Goal: Information Seeking & Learning: Check status

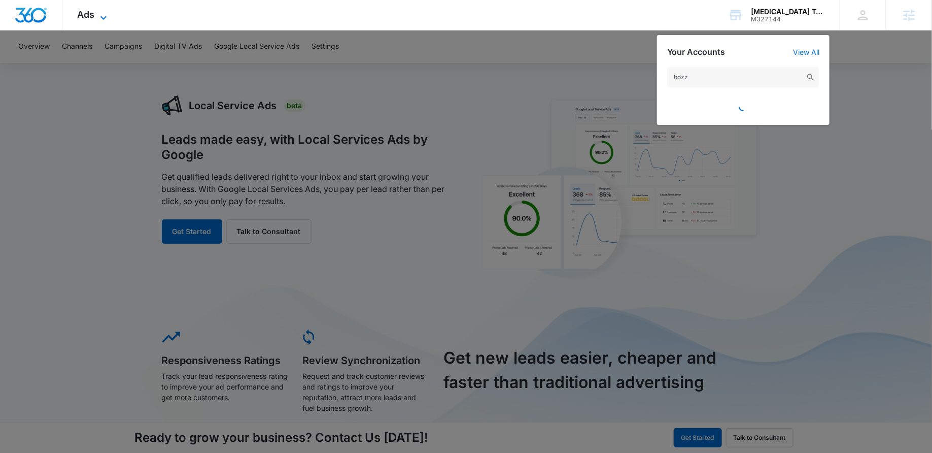
click at [88, 20] on span "Ads" at bounding box center [86, 14] width 17 height 11
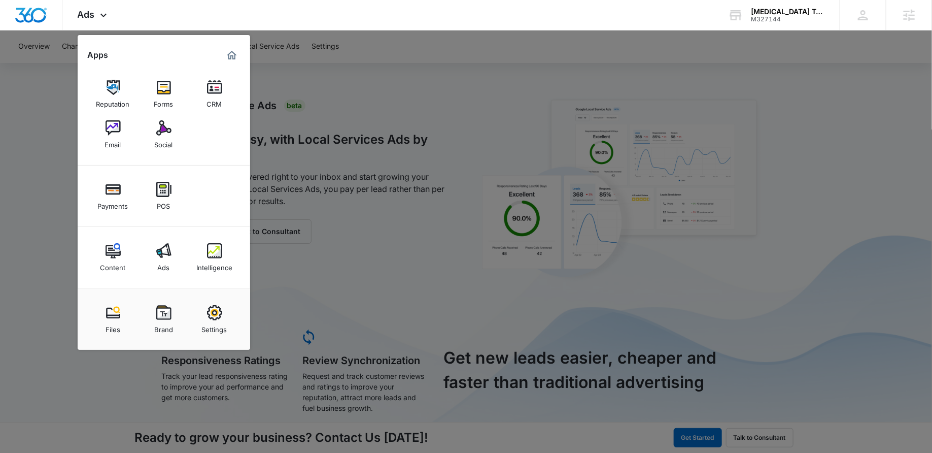
click at [74, 154] on div at bounding box center [466, 226] width 932 height 453
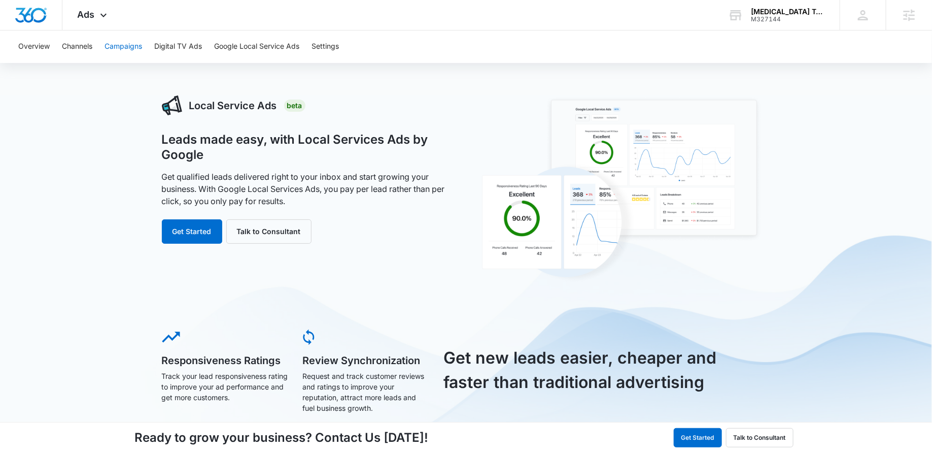
click at [111, 47] on button "Campaigns" at bounding box center [124, 46] width 38 height 32
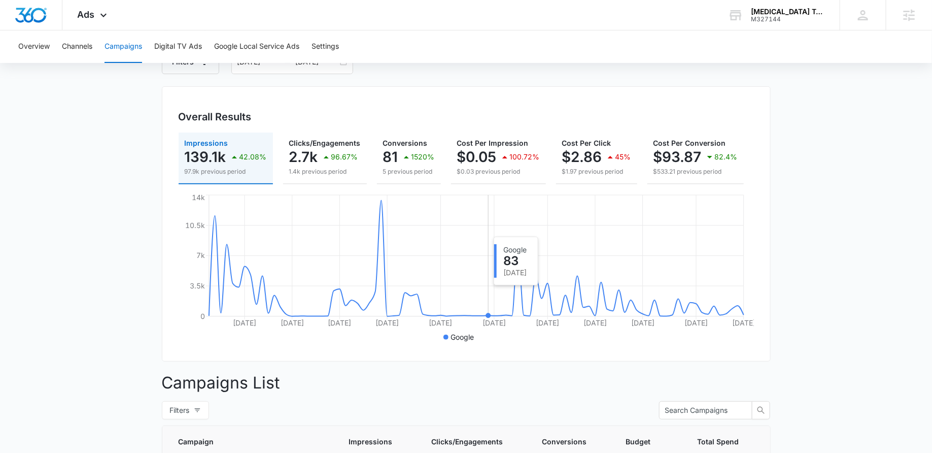
scroll to position [71, 0]
click at [96, 18] on div "Ads Apps Reputation Forms CRM Email Social Payments POS Content Ads Intelligenc…" at bounding box center [93, 15] width 62 height 30
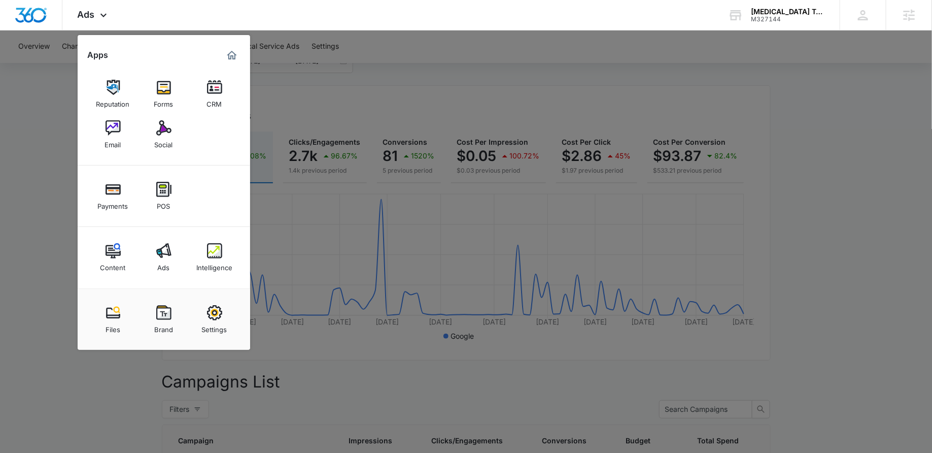
click at [278, 114] on div at bounding box center [466, 226] width 932 height 453
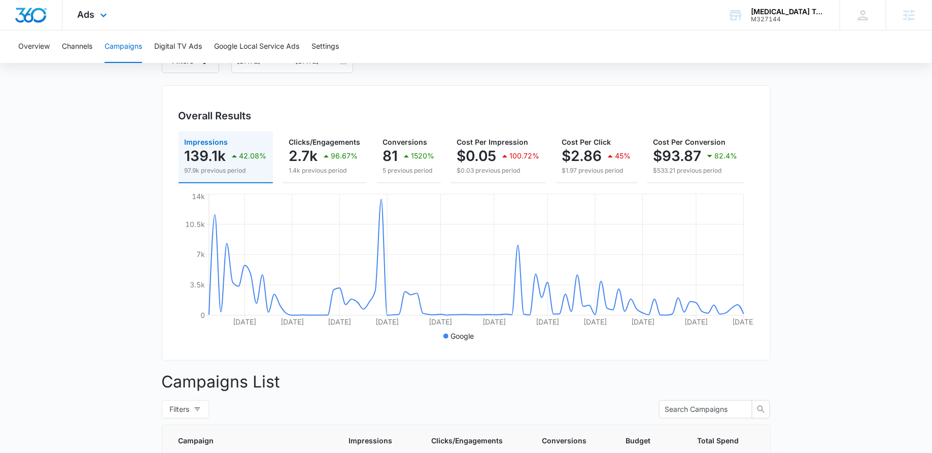
click at [66, 5] on div "Ads Apps Reputation Forms CRM Email Social Payments POS Content Ads Intelligenc…" at bounding box center [93, 15] width 62 height 30
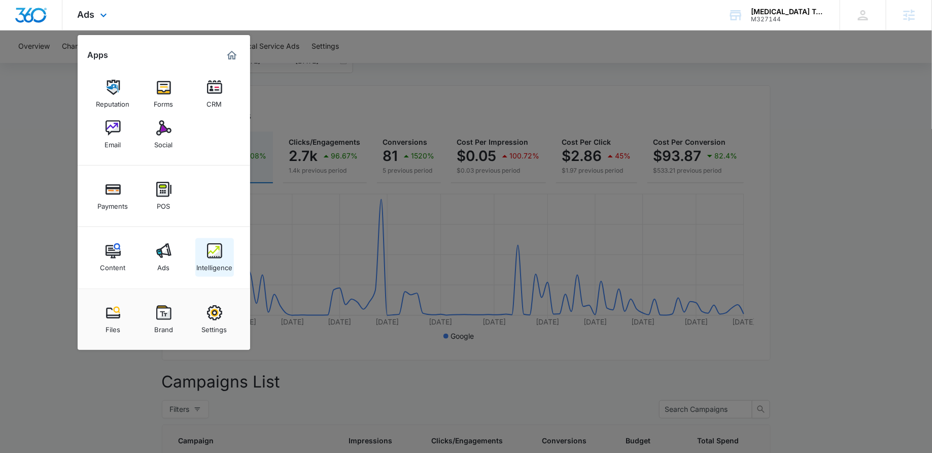
click at [207, 255] on img at bounding box center [214, 250] width 15 height 15
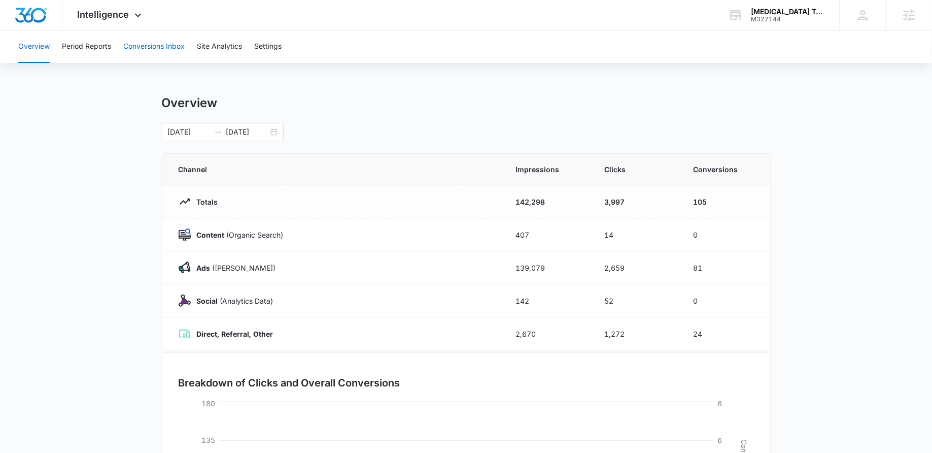
click at [141, 40] on button "Conversions Inbox" at bounding box center [153, 46] width 61 height 32
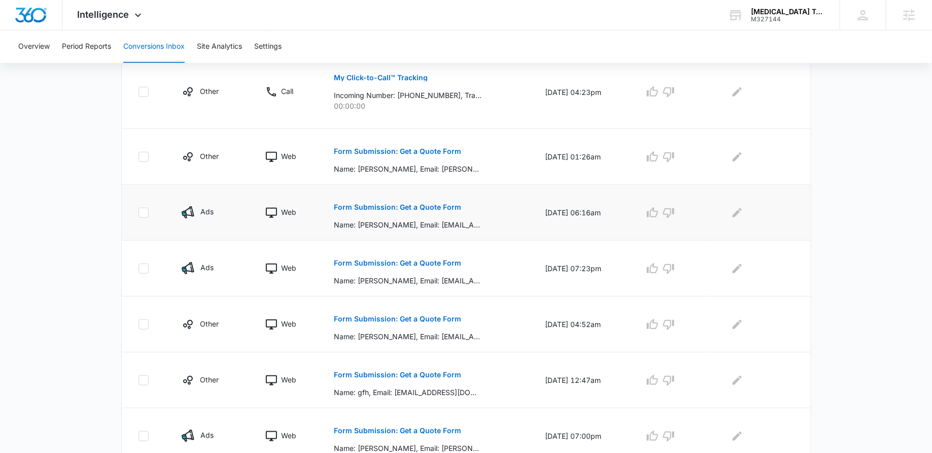
scroll to position [305, 0]
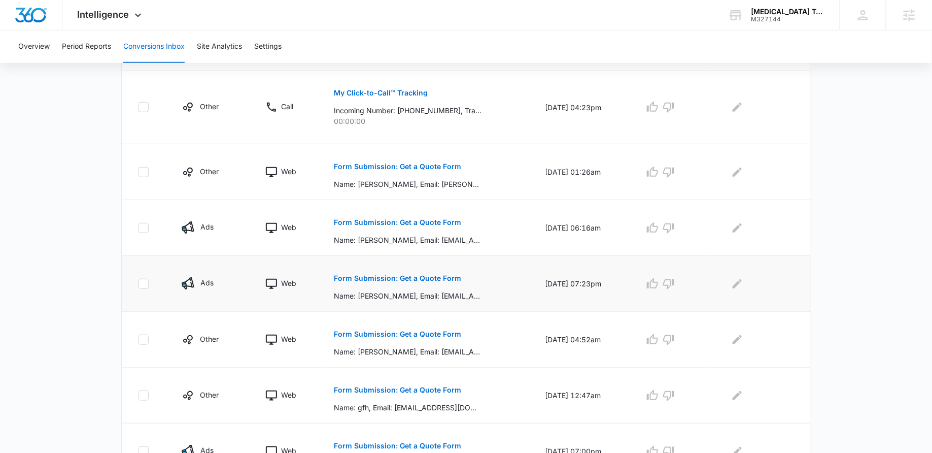
click at [395, 275] on p "Form Submission: Get a Quote Form" at bounding box center [397, 278] width 127 height 7
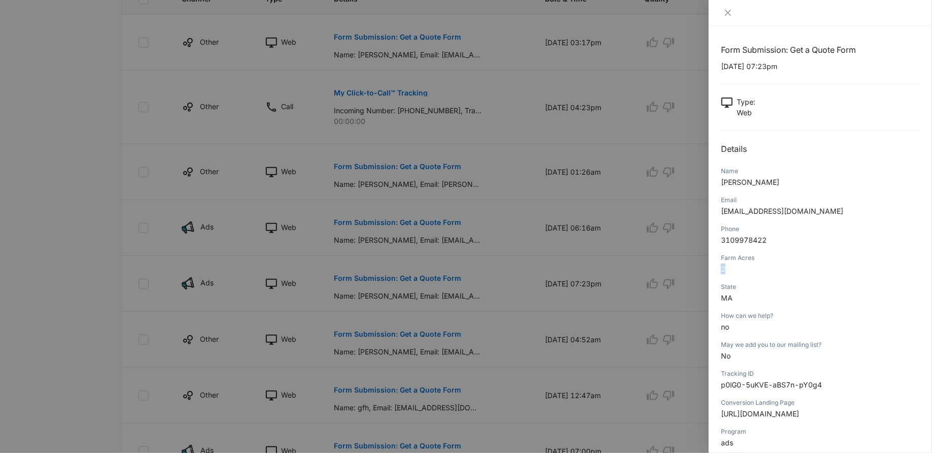
drag, startPoint x: 737, startPoint y: 265, endPoint x: 717, endPoint y: 265, distance: 19.8
click at [717, 265] on div "Form Submission: Get a Quote Form 09/26/2025 at 07:23pm Type : Web Details Name…" at bounding box center [820, 239] width 223 height 427
click at [618, 266] on div at bounding box center [466, 226] width 932 height 453
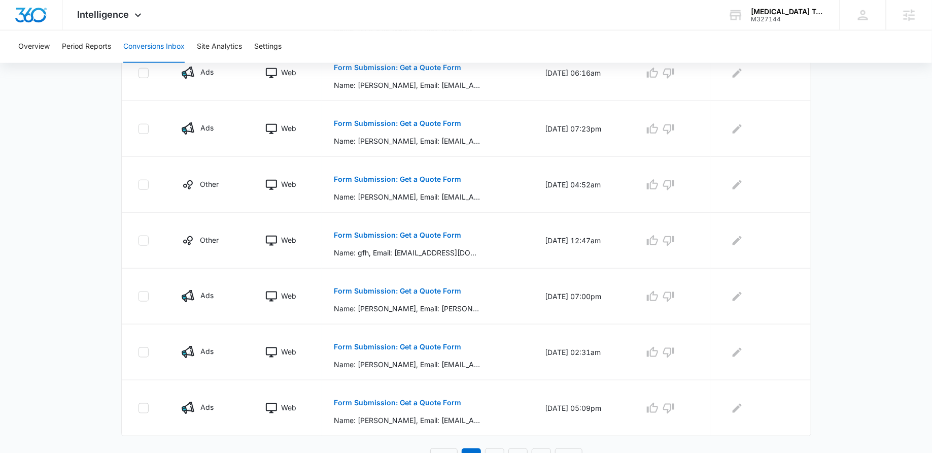
scroll to position [472, 0]
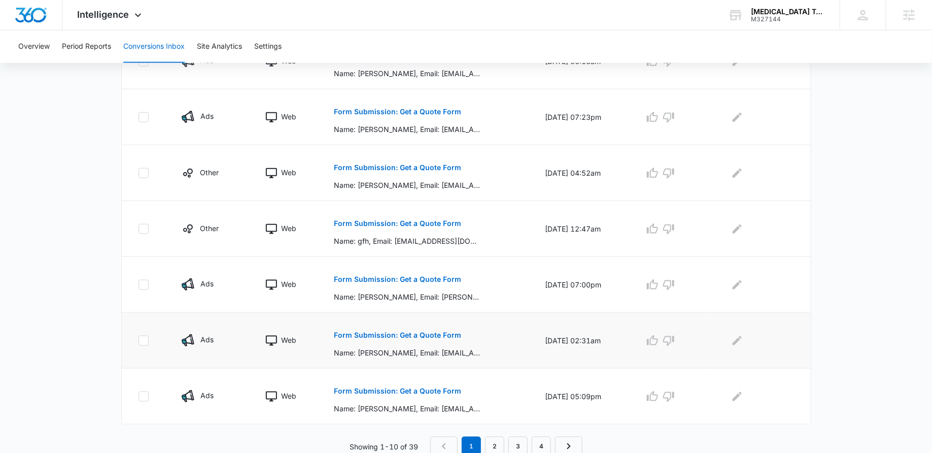
click at [376, 331] on p "Form Submission: Get a Quote Form" at bounding box center [397, 334] width 127 height 7
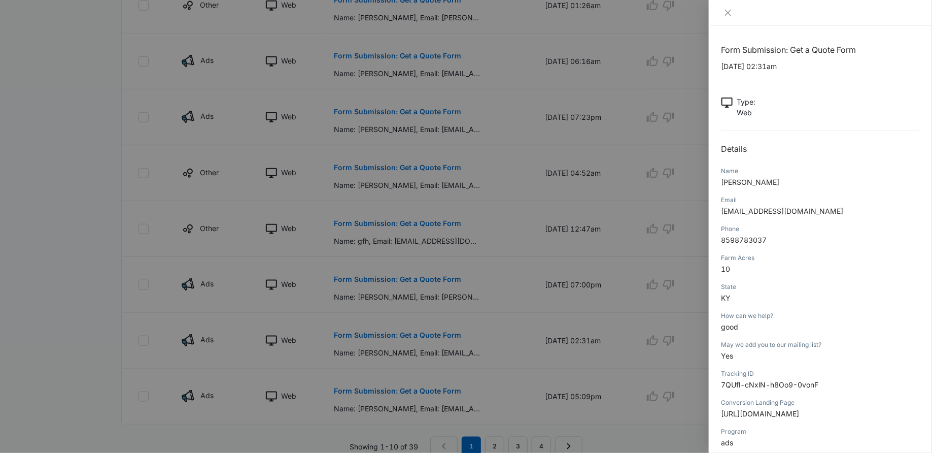
drag, startPoint x: 735, startPoint y: 276, endPoint x: 722, endPoint y: 276, distance: 12.7
click at [723, 276] on div "Farm Acres 10" at bounding box center [820, 266] width 199 height 29
click at [734, 276] on div "Farm Acres 10" at bounding box center [820, 266] width 199 height 29
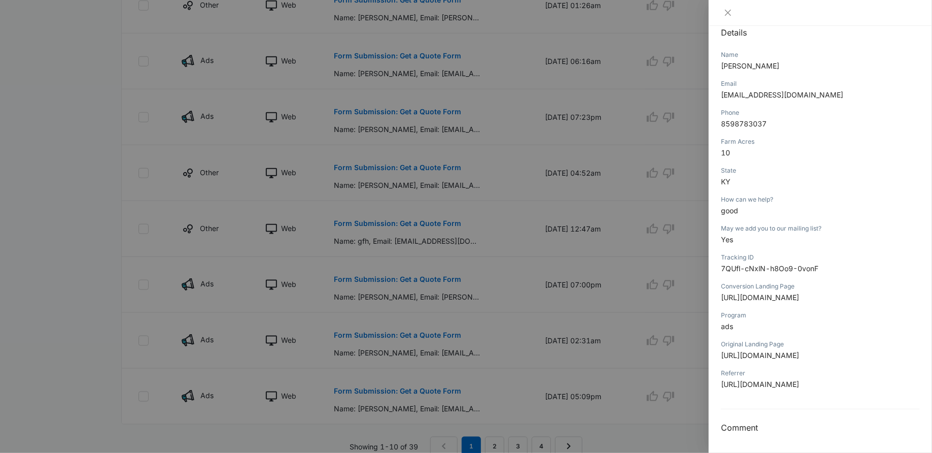
scroll to position [0, 0]
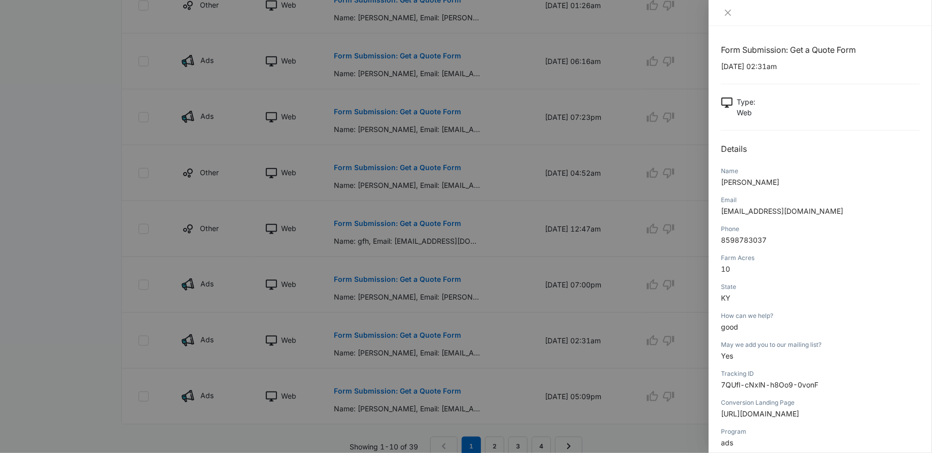
click at [543, 139] on div at bounding box center [466, 226] width 932 height 453
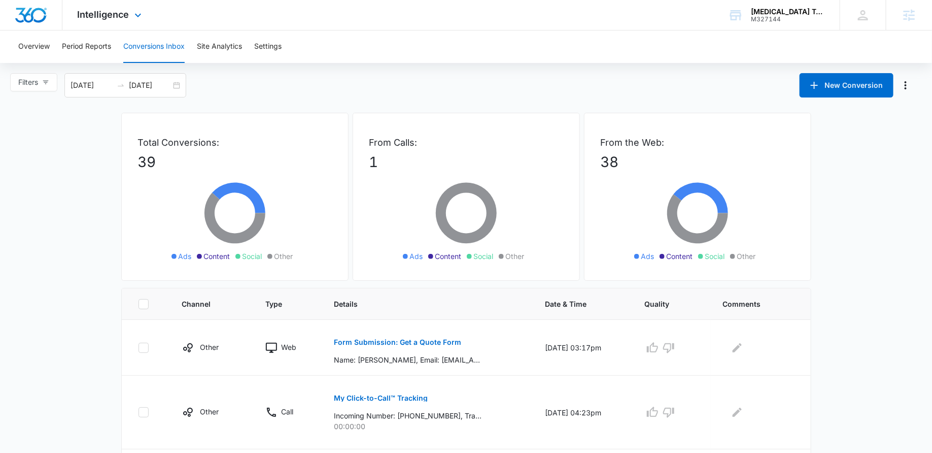
click at [130, 20] on div "Intelligence Apps Reputation Forms CRM Email Social Payments POS Content Ads In…" at bounding box center [110, 15] width 97 height 30
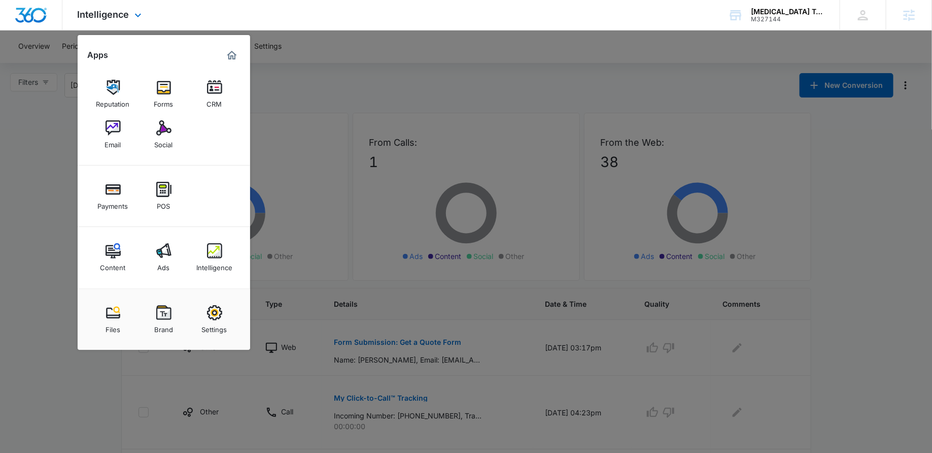
click at [237, 55] on img "Marketing 360® Dashboard" at bounding box center [232, 55] width 12 height 12
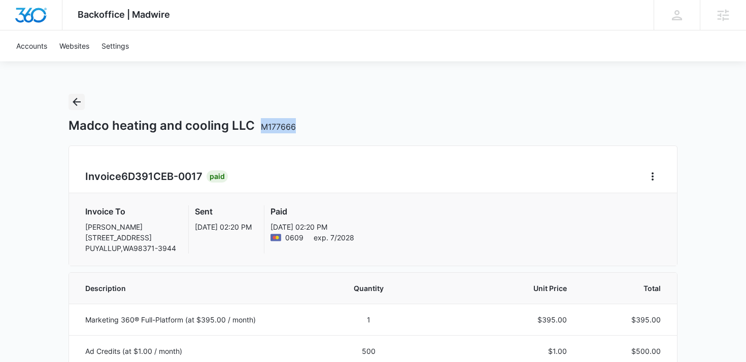
click at [76, 101] on icon "Back" at bounding box center [77, 102] width 12 height 12
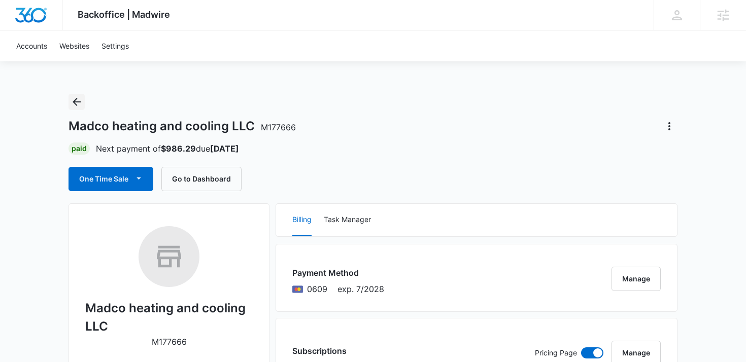
click at [84, 99] on button "Back" at bounding box center [77, 102] width 16 height 16
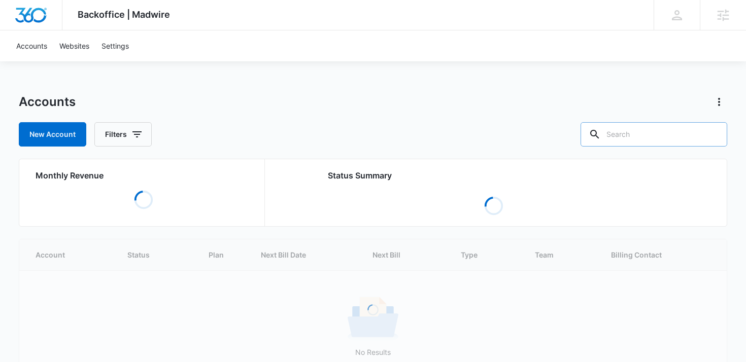
click at [647, 135] on input "text" at bounding box center [654, 134] width 147 height 24
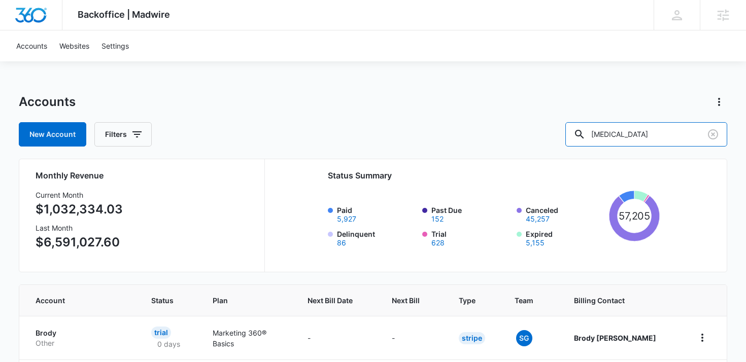
type input "activated carbon"
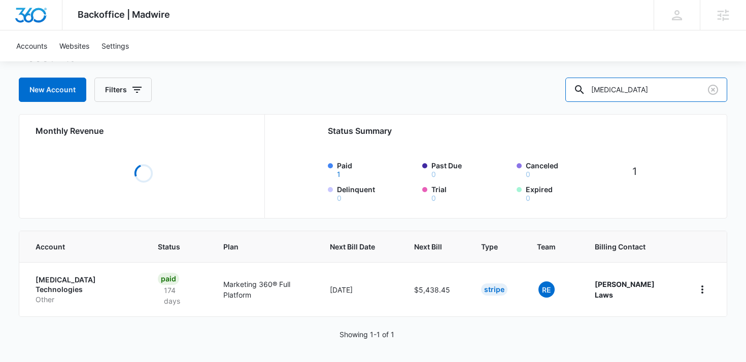
scroll to position [47, 0]
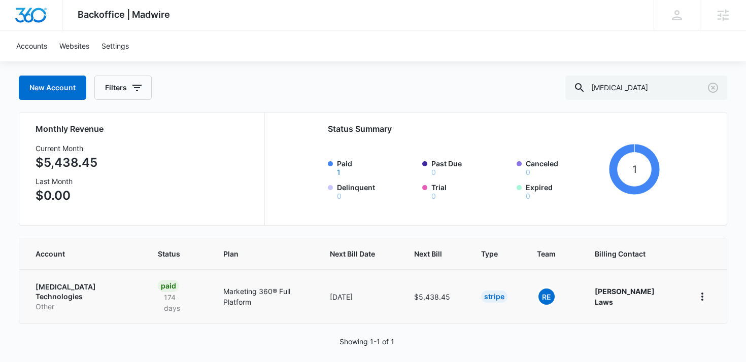
click at [89, 285] on p "Activated Carbon Technologies" at bounding box center [85, 292] width 98 height 20
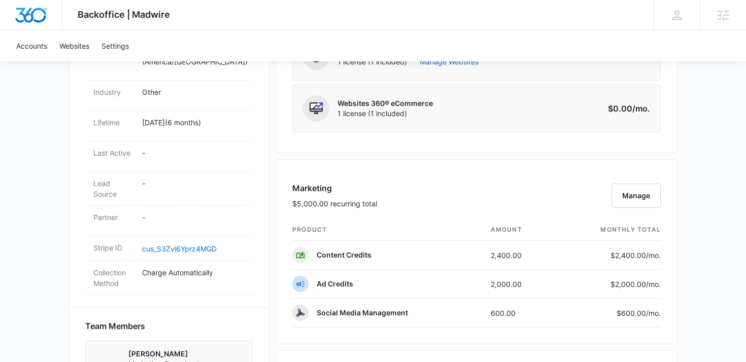
scroll to position [495, 0]
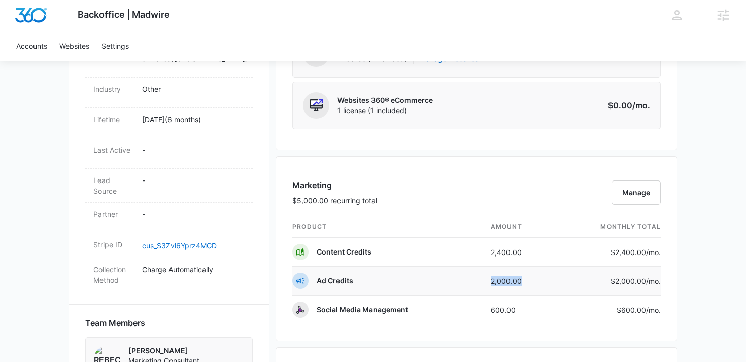
drag, startPoint x: 531, startPoint y: 281, endPoint x: 461, endPoint y: 281, distance: 69.5
click at [461, 281] on tr "Ad Credits 2,000.00 $2,000.00 /mo." at bounding box center [476, 281] width 369 height 29
click at [461, 281] on td "Ad Credits" at bounding box center [387, 281] width 190 height 29
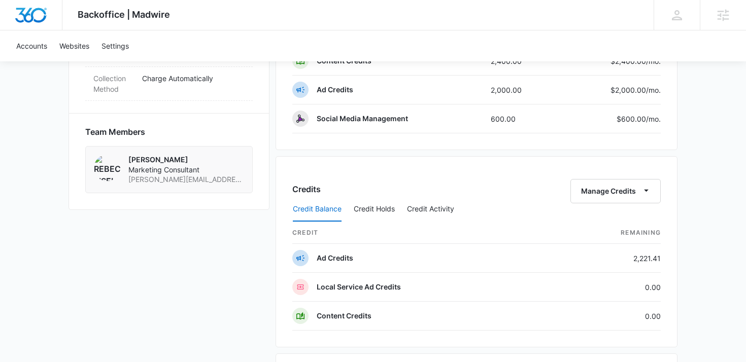
scroll to position [692, 0]
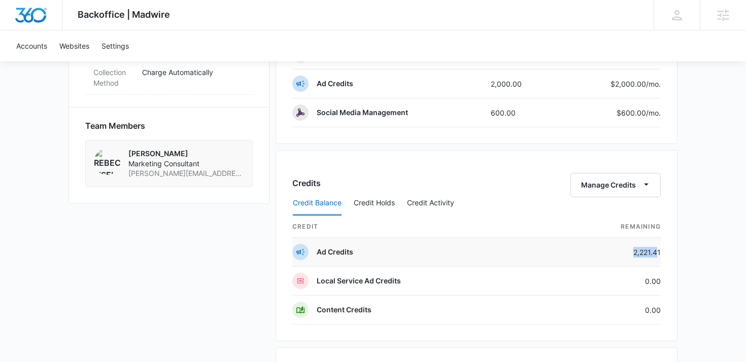
drag, startPoint x: 657, startPoint y: 252, endPoint x: 613, endPoint y: 251, distance: 44.7
click at [613, 251] on td "2,221.41" at bounding box center [607, 252] width 108 height 29
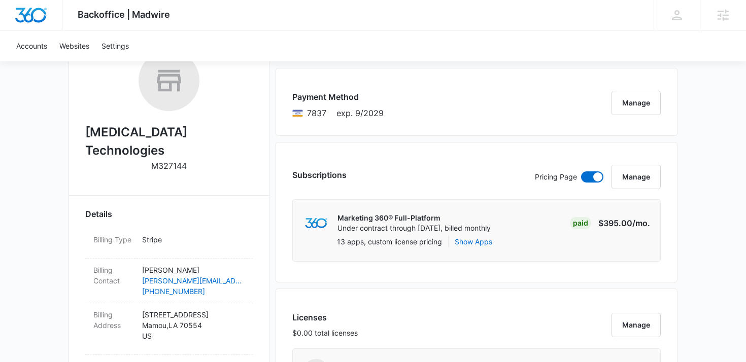
scroll to position [0, 0]
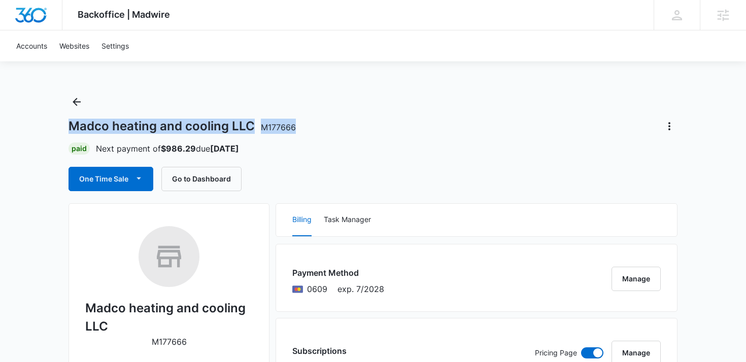
drag, startPoint x: 298, startPoint y: 128, endPoint x: 35, endPoint y: 127, distance: 262.9
copy h1 "Madco heating and cooling LLC M177666"
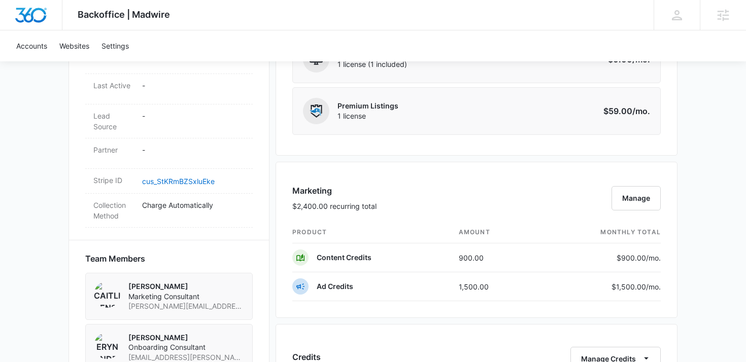
scroll to position [564, 0]
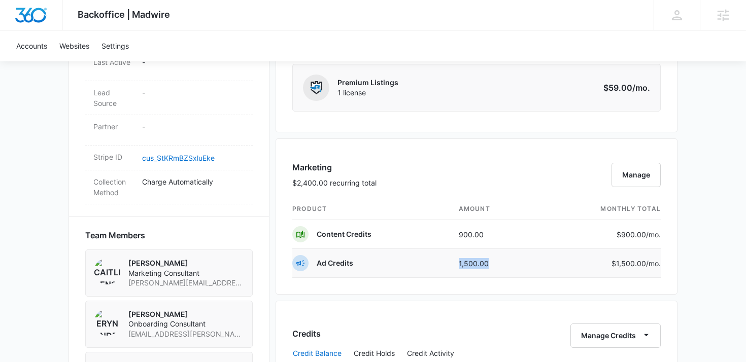
drag, startPoint x: 495, startPoint y: 266, endPoint x: 415, endPoint y: 266, distance: 80.2
click at [415, 266] on tr "Ad Credits 1,500.00 $1,500.00 /mo." at bounding box center [476, 263] width 369 height 29
